Goal: Information Seeking & Learning: Learn about a topic

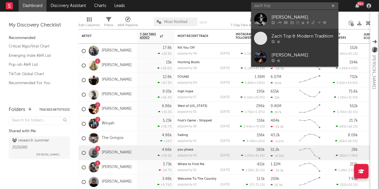
type input "zach top"
click at [287, 19] on div "[PERSON_NAME]" at bounding box center [304, 17] width 64 height 7
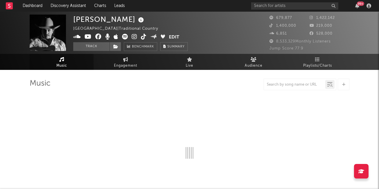
scroll to position [1, 0]
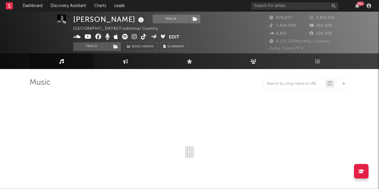
select select "6m"
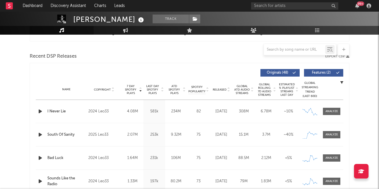
scroll to position [197, 0]
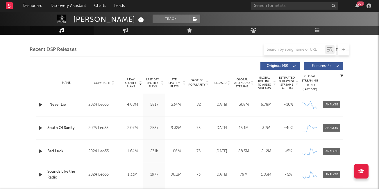
click at [224, 84] on span "Released" at bounding box center [220, 82] width 14 height 3
click at [333, 128] on div at bounding box center [332, 128] width 13 height 4
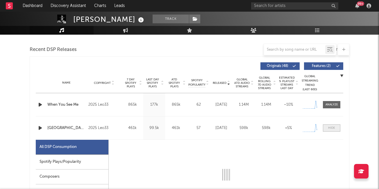
select select "1w"
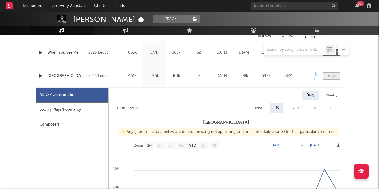
scroll to position [268, 0]
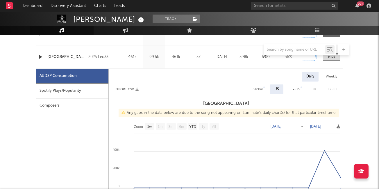
click at [106, 96] on div "Spotify Plays/Popularity" at bounding box center [72, 90] width 73 height 15
select select "1w"
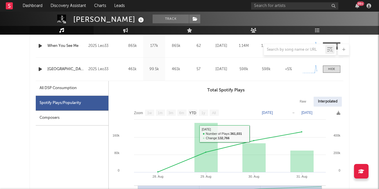
scroll to position [232, 0]
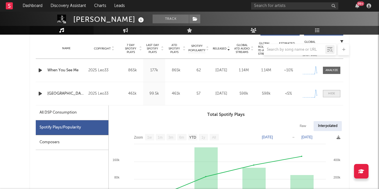
click at [331, 92] on div at bounding box center [331, 93] width 7 height 4
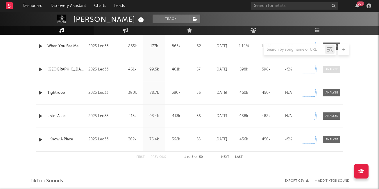
scroll to position [263, 0]
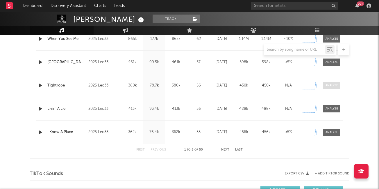
click at [331, 85] on div at bounding box center [332, 85] width 13 height 4
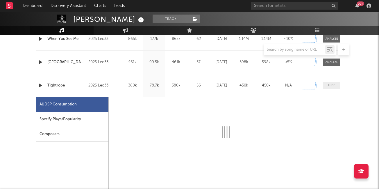
select select "1w"
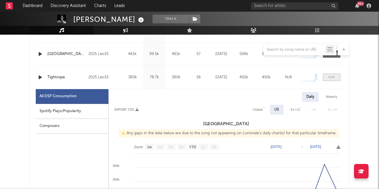
scroll to position [277, 0]
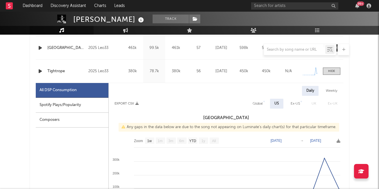
click at [83, 110] on div "Spotify Plays/Popularity" at bounding box center [72, 105] width 73 height 15
select select "1w"
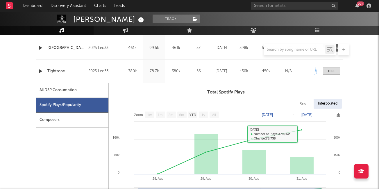
click at [329, 76] on div "Name Tightrope Copyright 2025 Leo33 Label Leo33 Album Names Ain't In It For My …" at bounding box center [190, 71] width 308 height 23
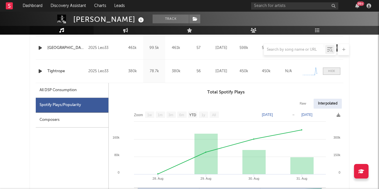
click at [331, 71] on div at bounding box center [331, 71] width 7 height 4
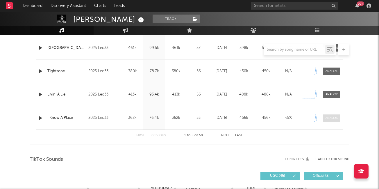
click at [329, 118] on div at bounding box center [332, 118] width 13 height 4
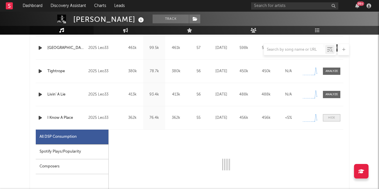
select select "1w"
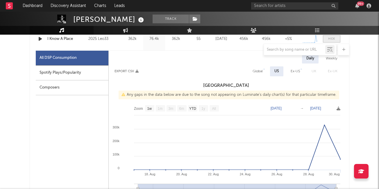
scroll to position [340, 0]
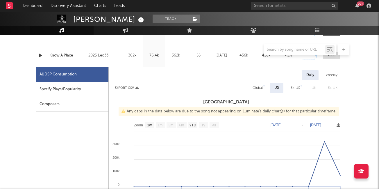
click at [95, 85] on div "Spotify Plays/Popularity" at bounding box center [72, 89] width 73 height 15
select select "1w"
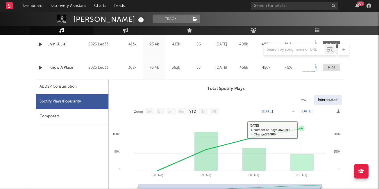
scroll to position [311, 0]
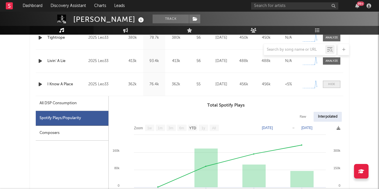
click at [329, 81] on span at bounding box center [331, 84] width 17 height 7
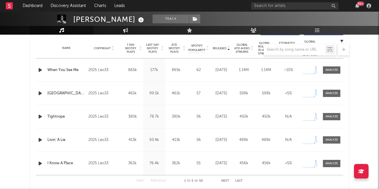
scroll to position [199, 0]
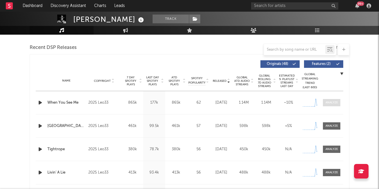
click at [334, 104] on div at bounding box center [332, 102] width 13 height 4
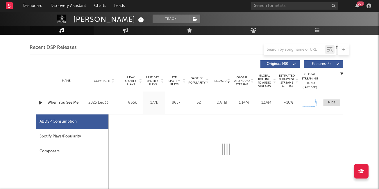
select select "1w"
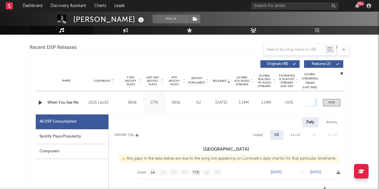
click at [92, 134] on div "Spotify Plays/Popularity" at bounding box center [72, 136] width 73 height 15
select select "1w"
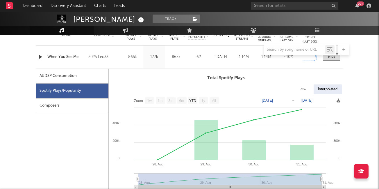
scroll to position [232, 0]
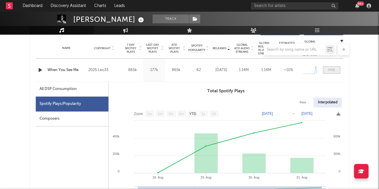
click at [335, 71] on div at bounding box center [331, 70] width 7 height 4
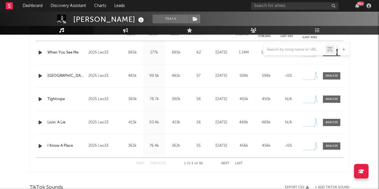
scroll to position [250, 0]
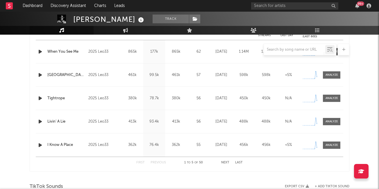
click at [224, 161] on button "Next" at bounding box center [225, 162] width 8 height 3
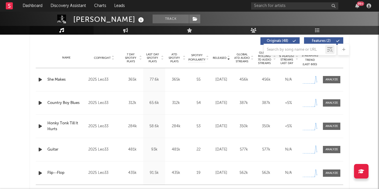
scroll to position [215, 0]
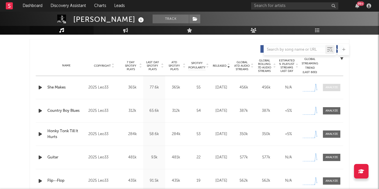
click at [330, 84] on span at bounding box center [331, 87] width 17 height 7
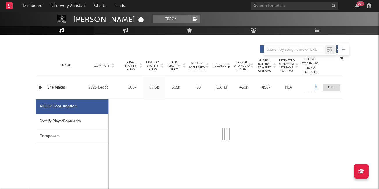
select select "1w"
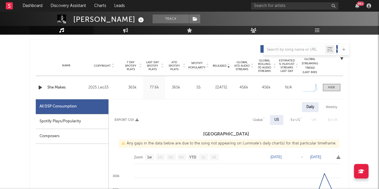
click at [77, 121] on div "Spotify Plays/Popularity" at bounding box center [72, 121] width 73 height 15
select select "1w"
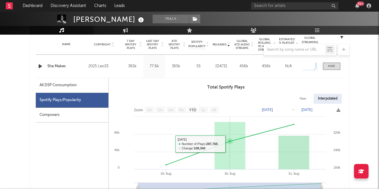
scroll to position [224, 0]
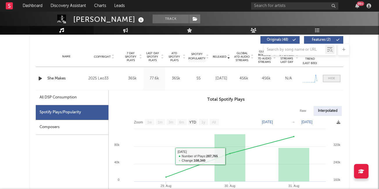
click at [328, 79] on div at bounding box center [331, 78] width 7 height 4
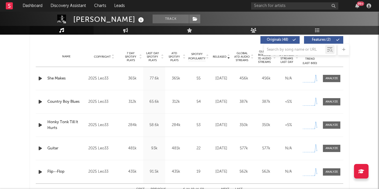
click at [322, 104] on div at bounding box center [331, 101] width 19 height 7
click at [324, 103] on span at bounding box center [331, 101] width 17 height 7
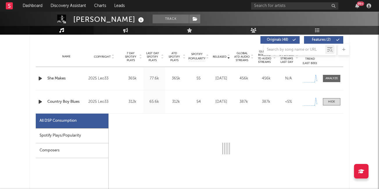
select select "1w"
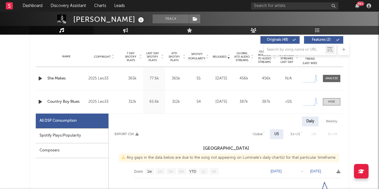
click at [69, 134] on div "Spotify Plays/Popularity" at bounding box center [72, 135] width 73 height 15
select select "1w"
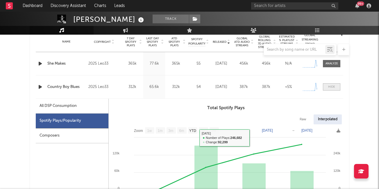
scroll to position [237, 0]
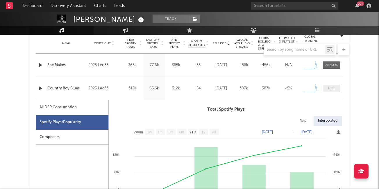
click at [331, 87] on div at bounding box center [331, 88] width 7 height 4
